Goal: Task Accomplishment & Management: Use online tool/utility

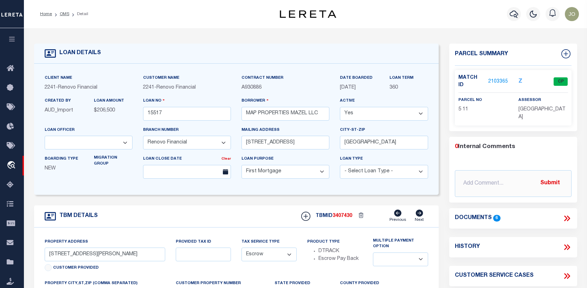
select select "14701"
select select "25066"
select select "10"
select select "Escrow"
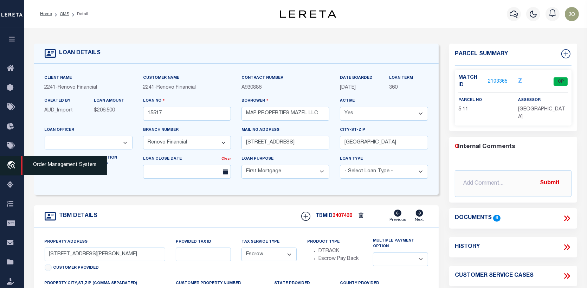
click at [14, 162] on icon "travel_explore" at bounding box center [12, 165] width 11 height 9
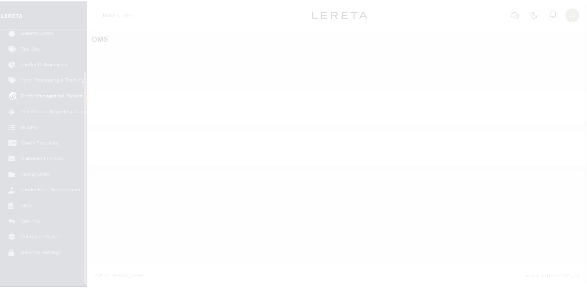
scroll to position [51, 0]
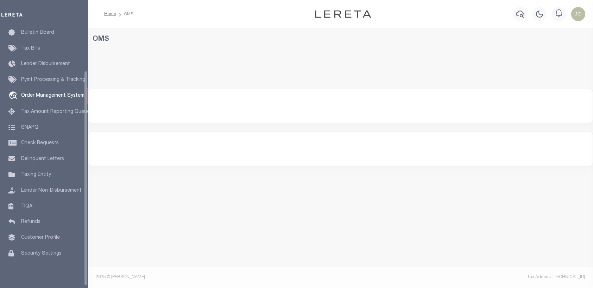
select select "200"
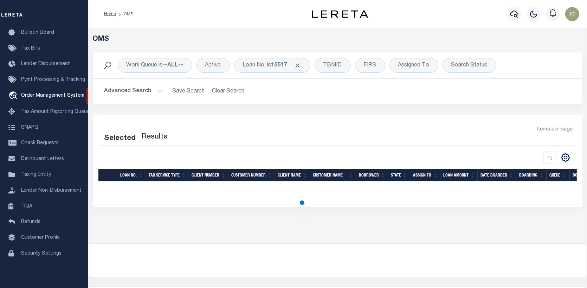
select select "200"
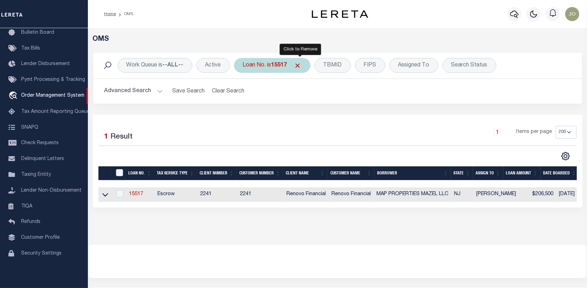
click at [299, 62] on span "Click to Remove" at bounding box center [297, 65] width 7 height 7
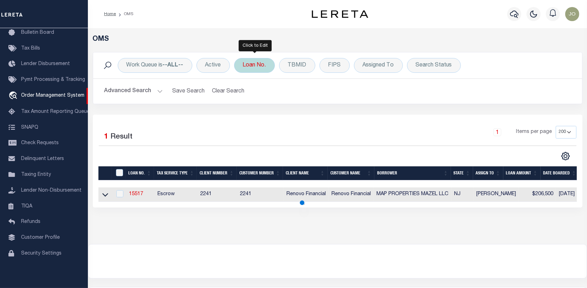
click at [266, 63] on div "Loan No." at bounding box center [254, 65] width 41 height 15
